Goal: Navigation & Orientation: Find specific page/section

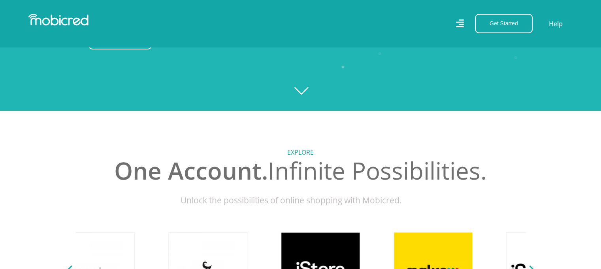
scroll to position [0, 563]
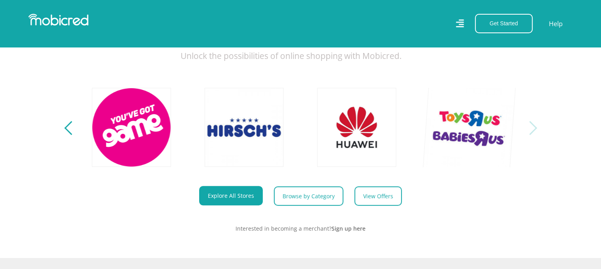
scroll to position [316, 0]
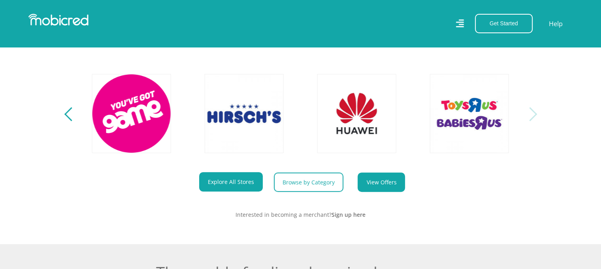
click at [385, 187] on link "View Offers" at bounding box center [381, 181] width 47 height 19
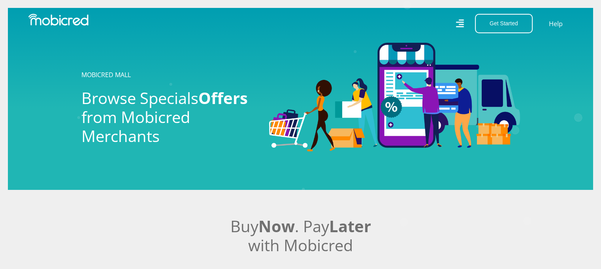
click at [459, 22] on icon at bounding box center [460, 23] width 8 height 8
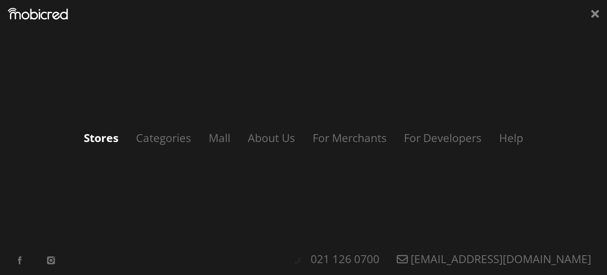
click at [96, 139] on link "Stores" at bounding box center [101, 137] width 51 height 15
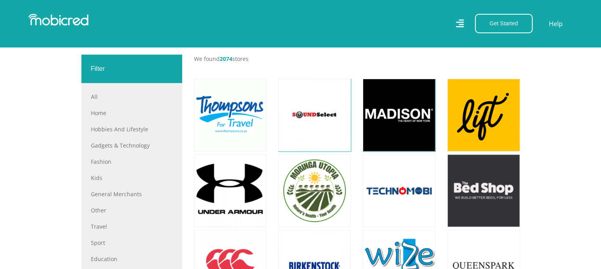
scroll to position [277, 0]
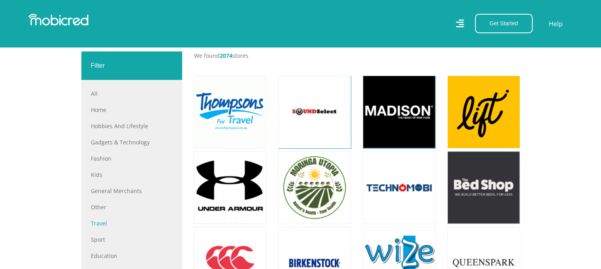
click at [96, 223] on link "Travel" at bounding box center [132, 223] width 82 height 8
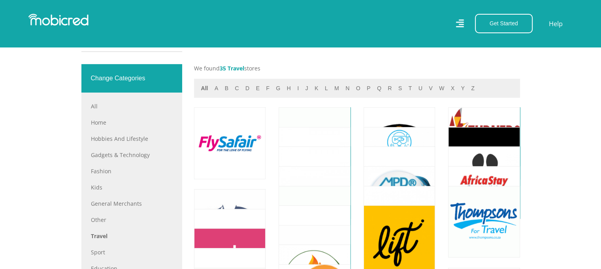
scroll to position [316, 0]
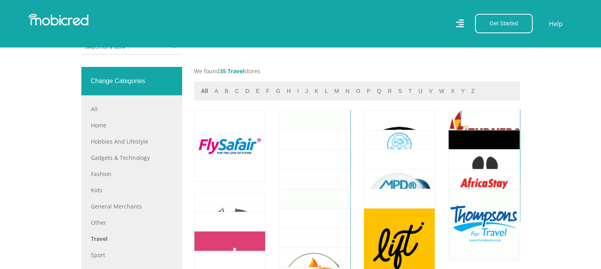
click at [462, 24] on icon at bounding box center [460, 23] width 8 height 8
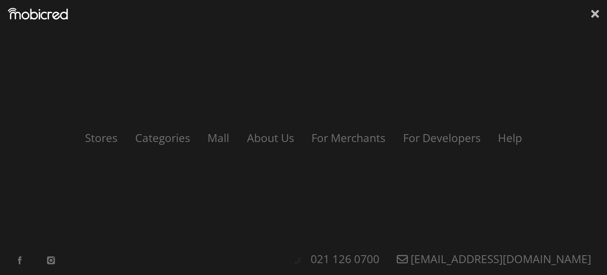
click at [594, 16] on icon at bounding box center [595, 14] width 8 height 8
click at [594, 16] on div "Get Started Open an Account Account Holder Login Help" at bounding box center [303, 23] width 607 height 19
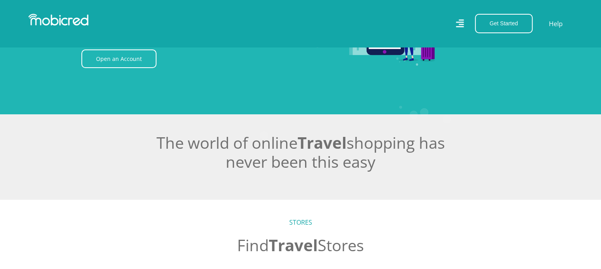
scroll to position [0, 0]
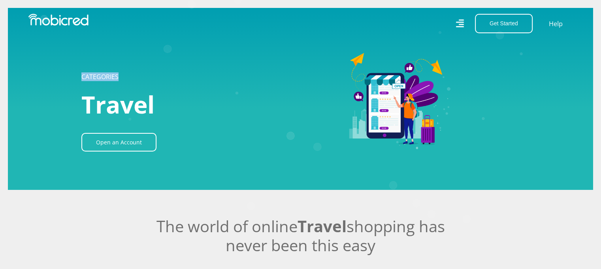
click at [292, 99] on img at bounding box center [394, 99] width 251 height 108
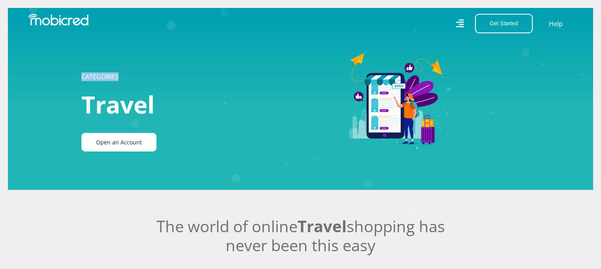
click at [111, 141] on link "Open an Account" at bounding box center [118, 142] width 75 height 19
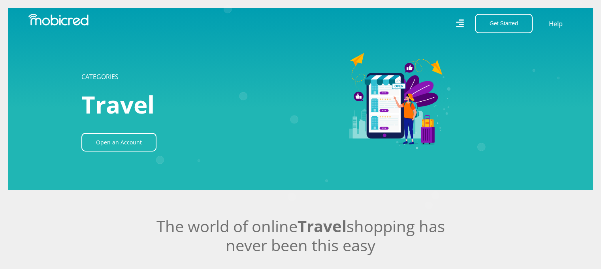
click at [457, 23] on icon at bounding box center [460, 23] width 8 height 8
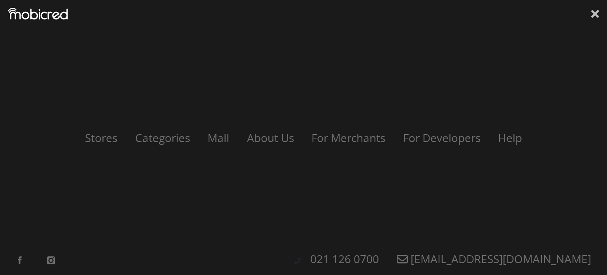
click at [592, 16] on icon at bounding box center [595, 14] width 8 height 8
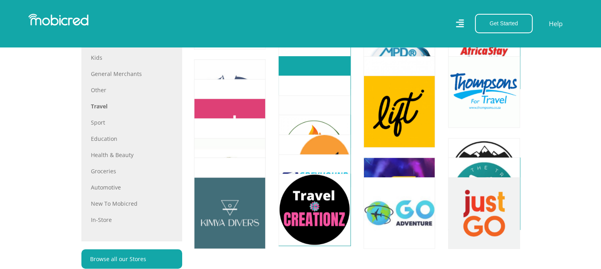
scroll to position [474, 0]
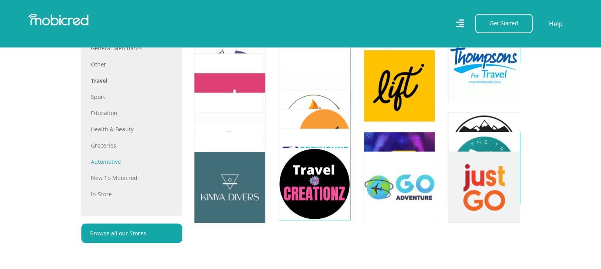
click at [99, 159] on link "Automotive" at bounding box center [132, 161] width 82 height 8
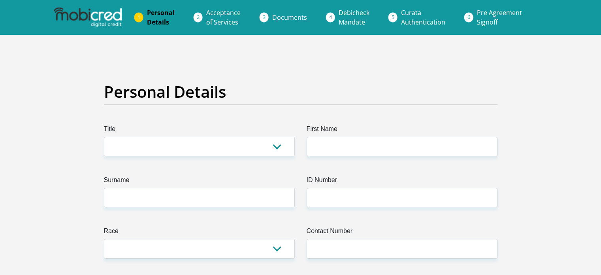
click at [81, 17] on img at bounding box center [88, 18] width 68 height 20
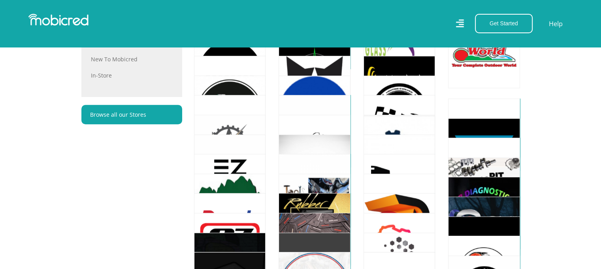
scroll to position [435, 0]
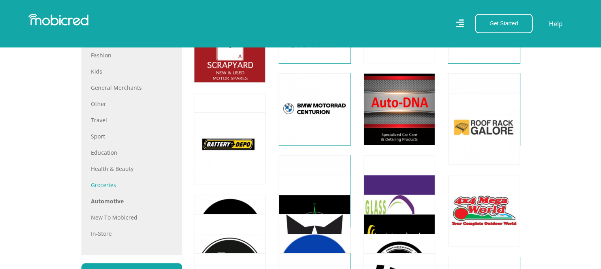
click at [104, 184] on link "Groceries" at bounding box center [132, 185] width 82 height 8
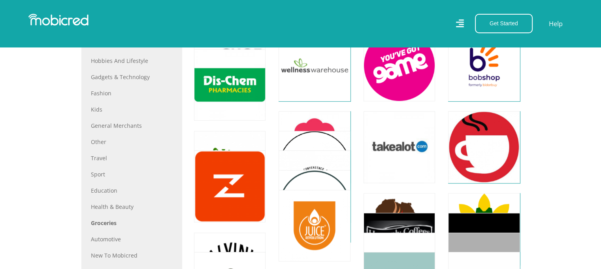
scroll to position [395, 0]
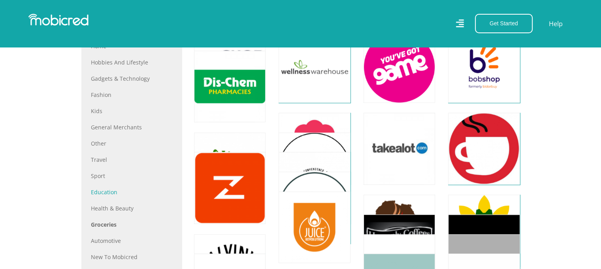
click at [101, 192] on link "Education" at bounding box center [132, 192] width 82 height 8
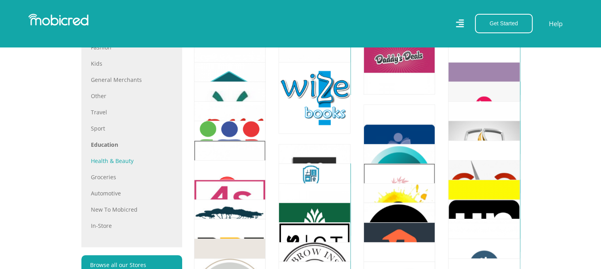
scroll to position [395, 0]
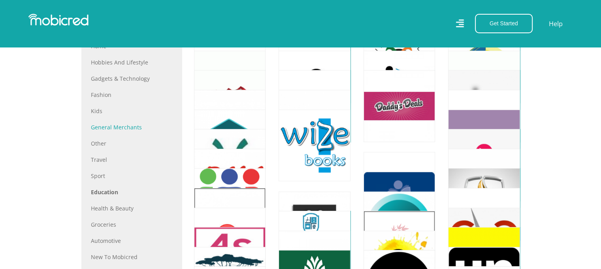
click at [128, 128] on link "General Merchants" at bounding box center [132, 127] width 82 height 8
